Goal: Navigation & Orientation: Find specific page/section

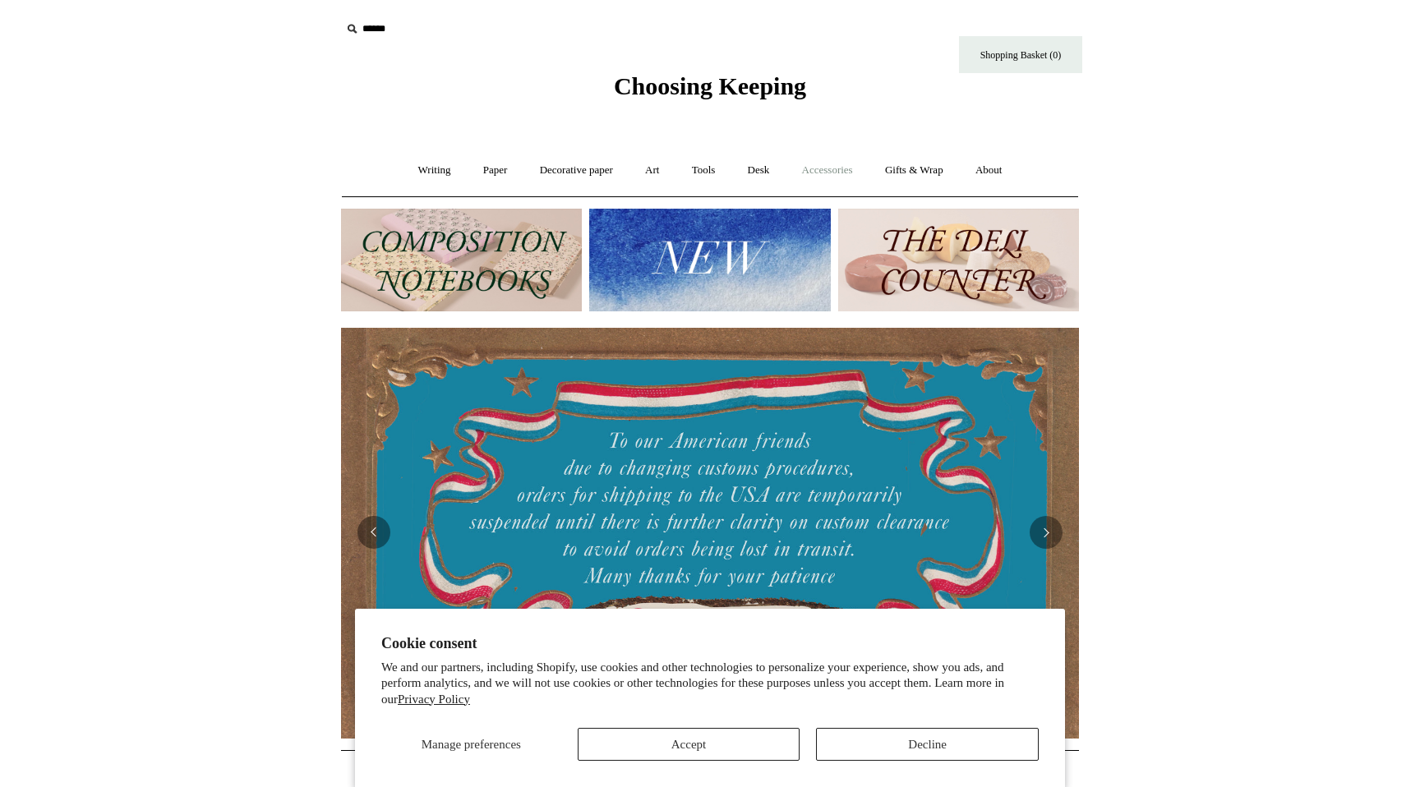
click at [825, 174] on link "Accessories +" at bounding box center [827, 171] width 81 height 44
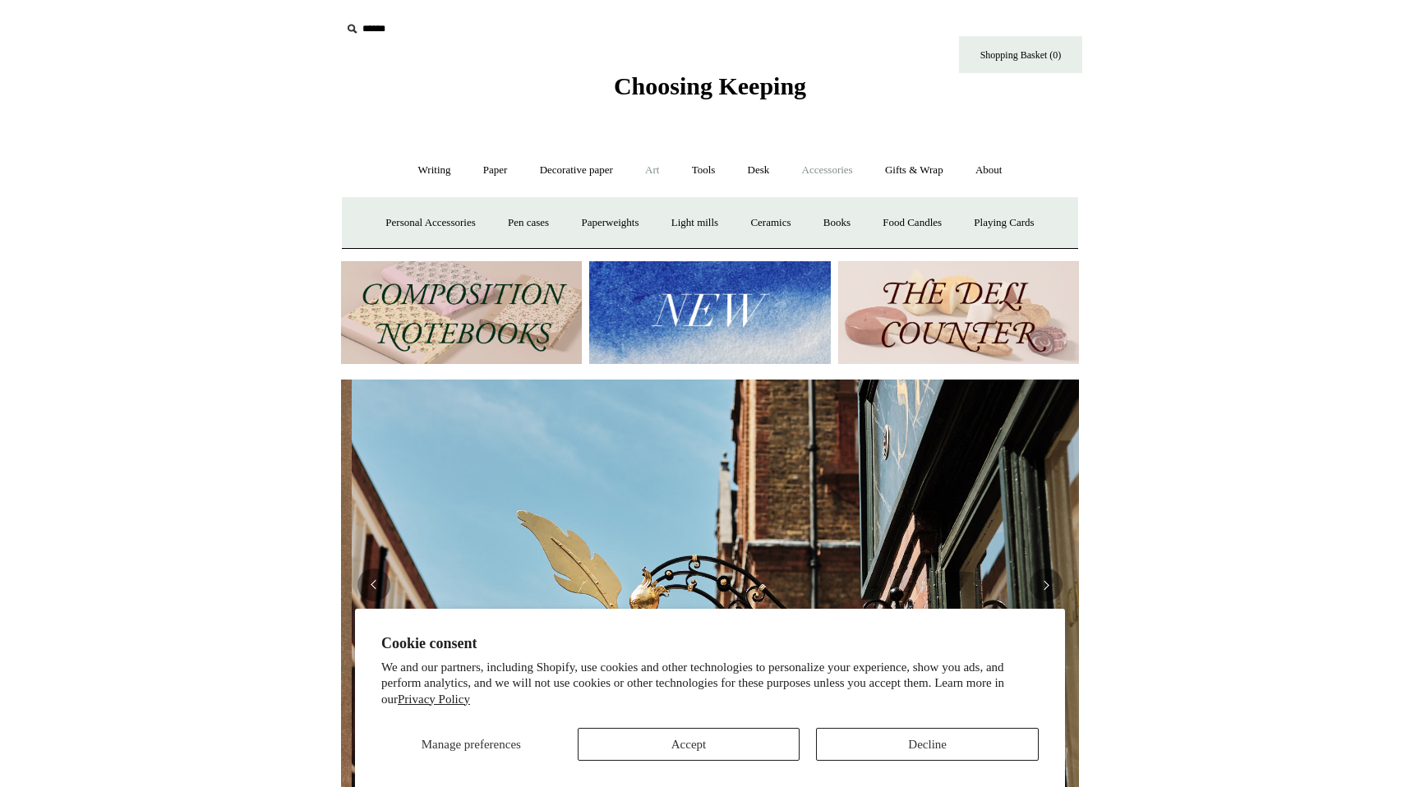
scroll to position [0, 738]
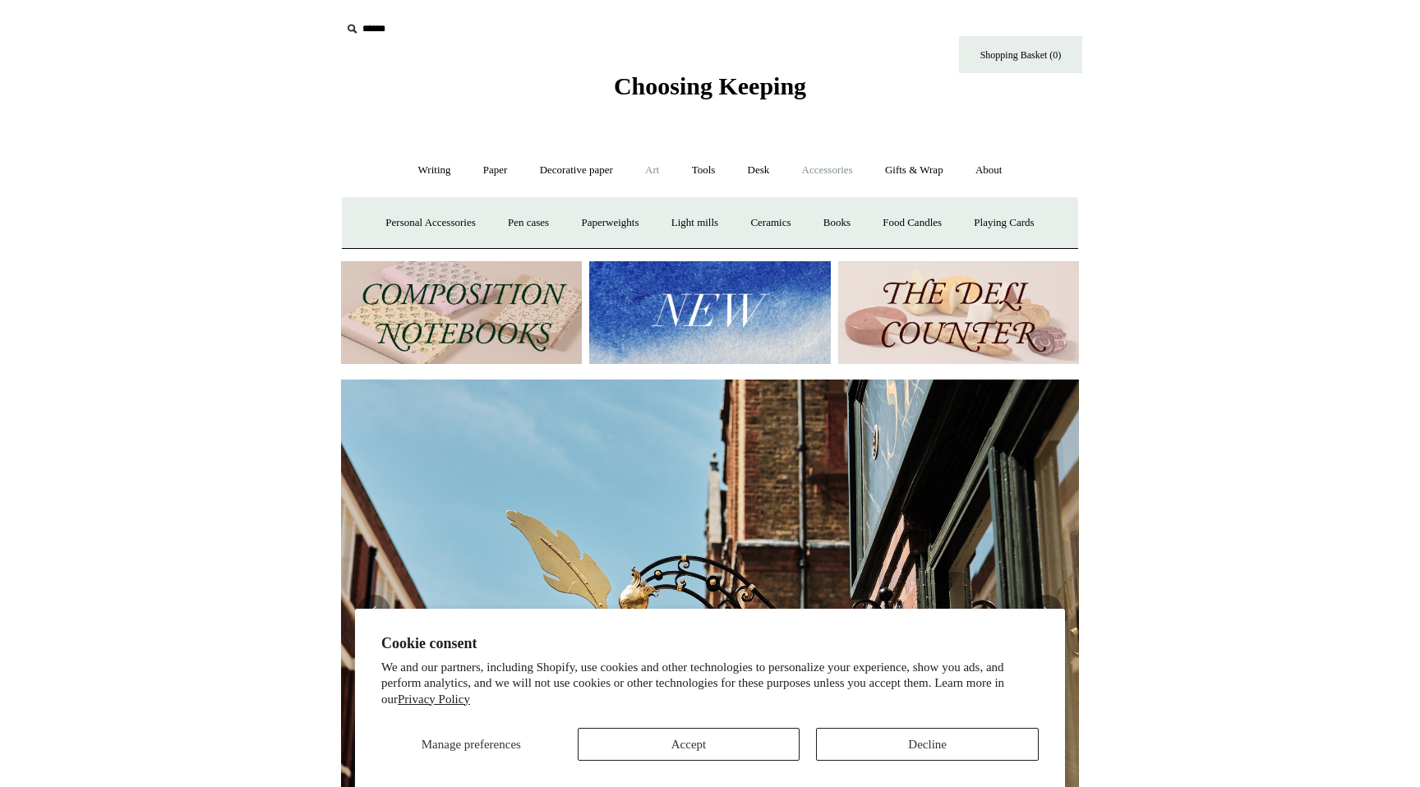
click at [661, 171] on link "Art +" at bounding box center [652, 171] width 44 height 44
click at [722, 169] on link "Tools +" at bounding box center [703, 171] width 53 height 44
click at [446, 180] on link "Writing +" at bounding box center [434, 171] width 62 height 44
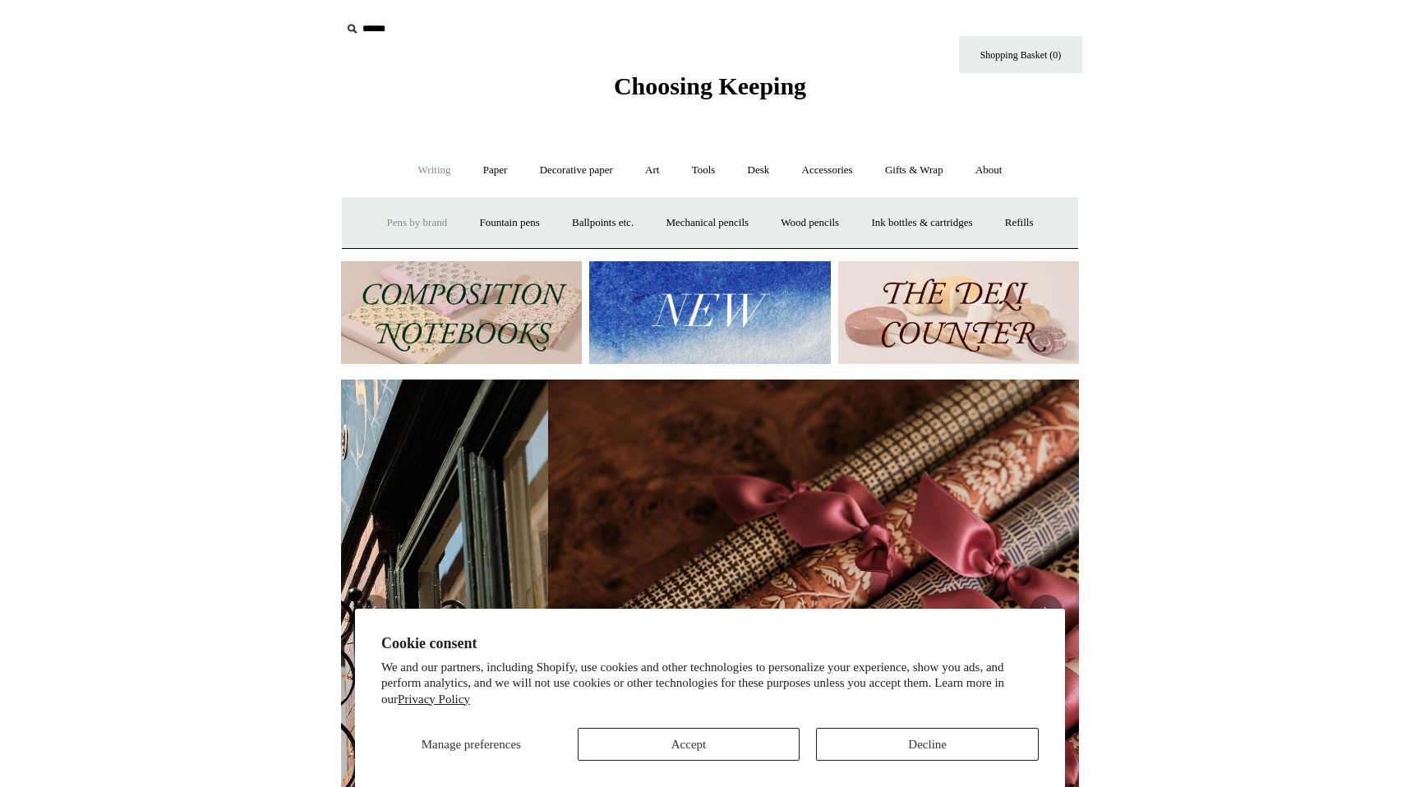
scroll to position [0, 1476]
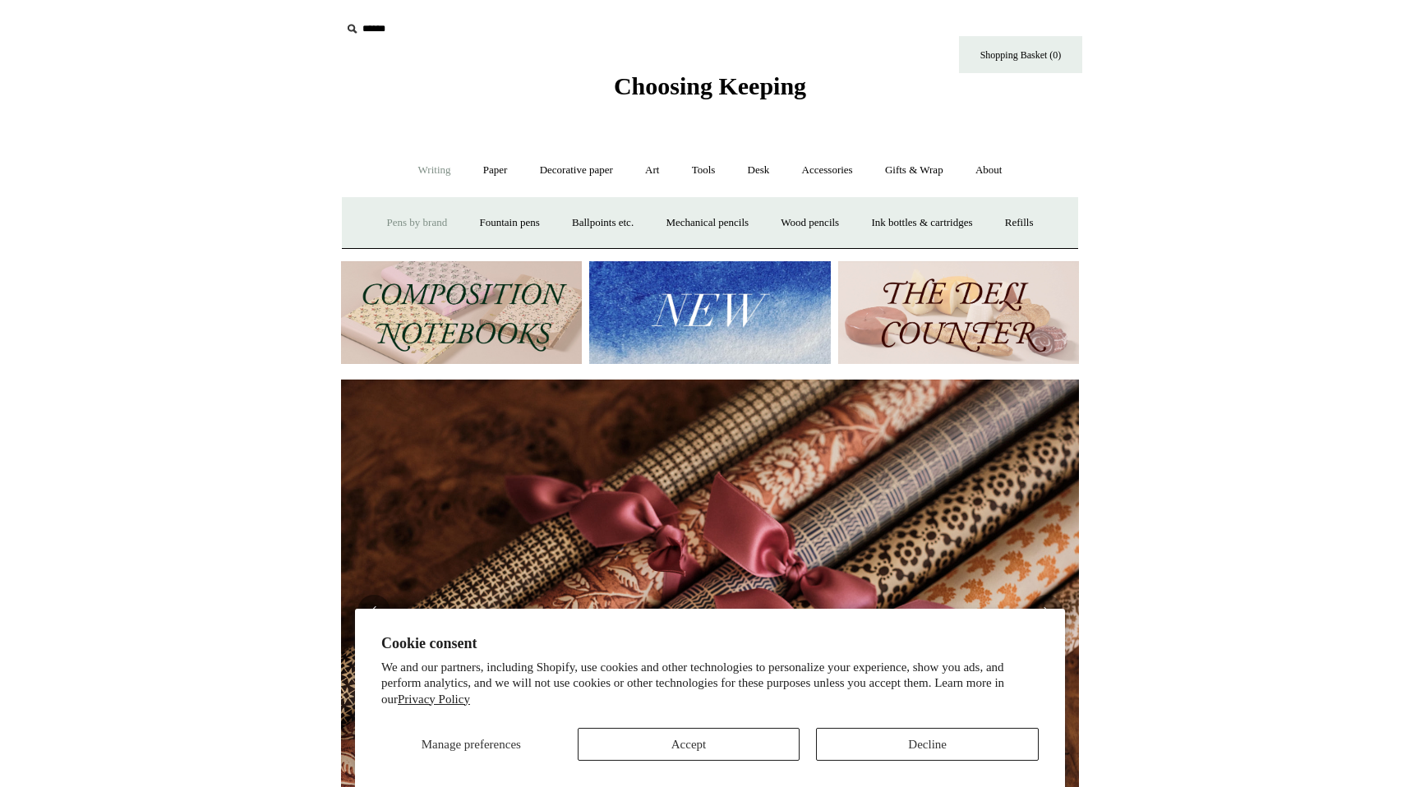
click at [427, 227] on link "Pens by brand +" at bounding box center [417, 223] width 90 height 44
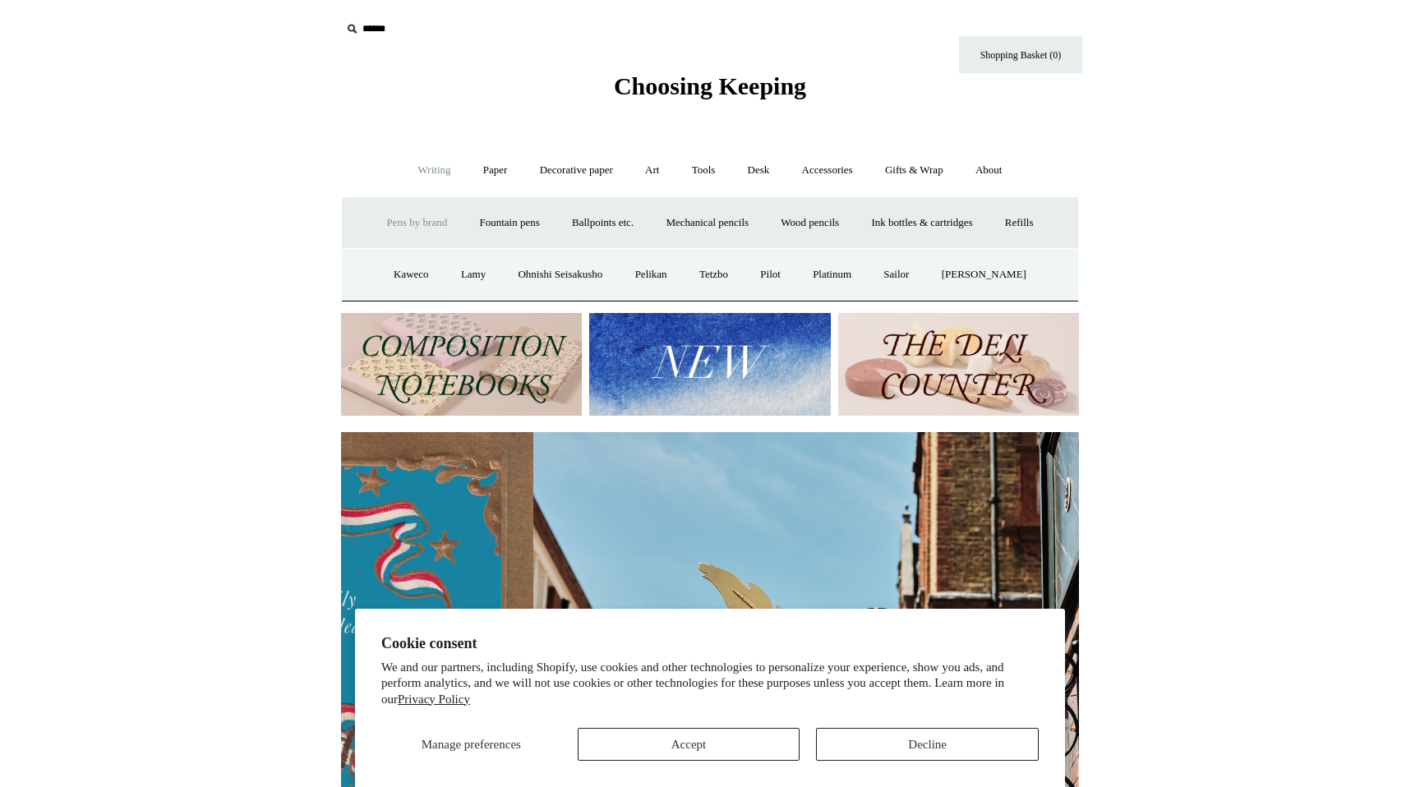
scroll to position [0, 738]
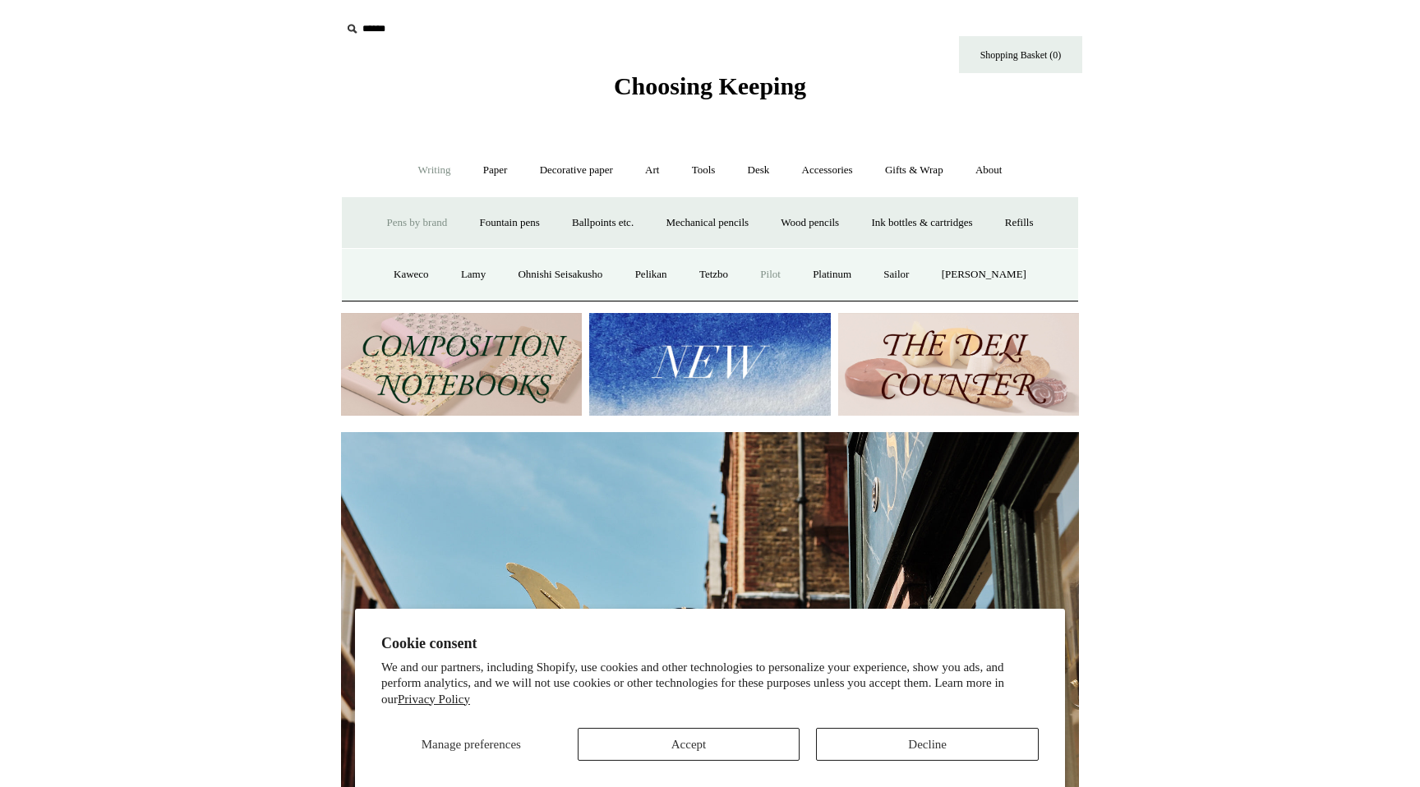
click at [787, 276] on link "Pilot" at bounding box center [770, 275] width 50 height 44
